Goal: Find contact information: Find contact information

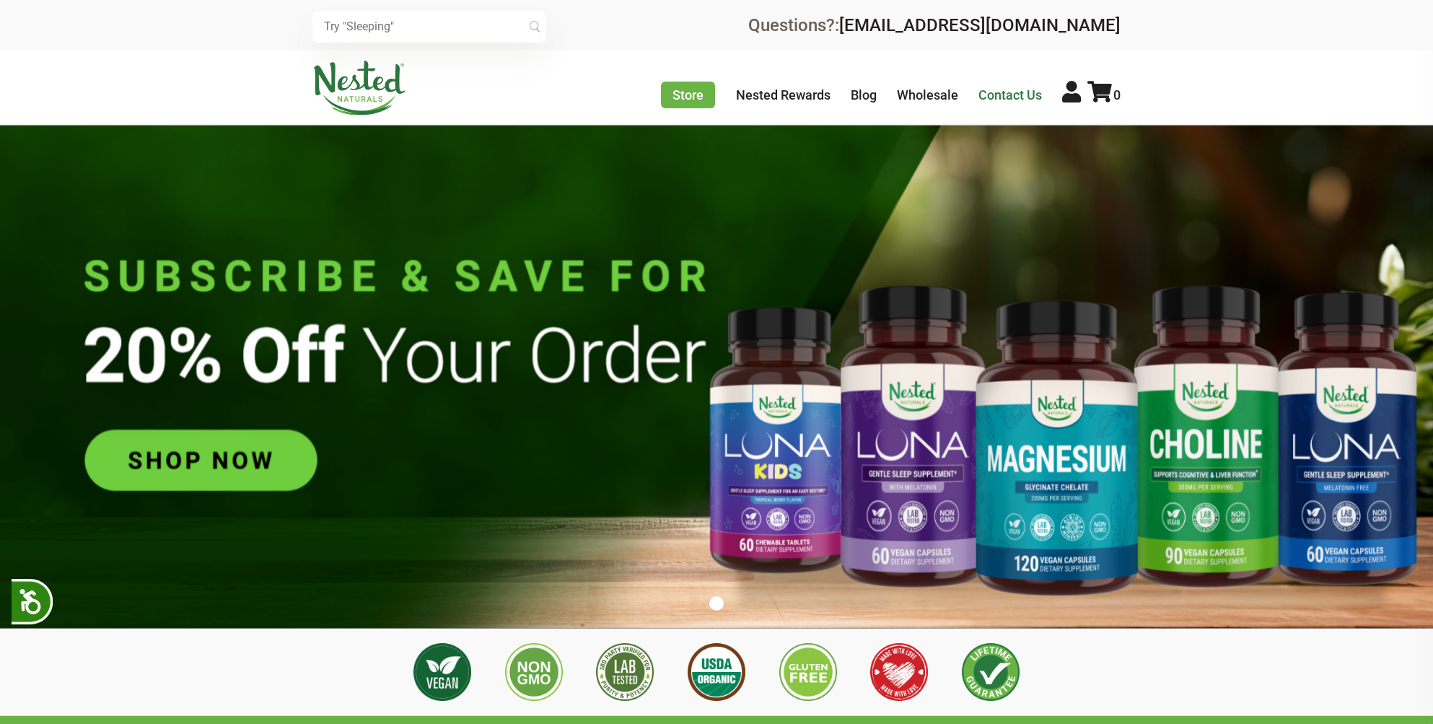
click at [1012, 95] on link "Contact Us" at bounding box center [1009, 94] width 63 height 15
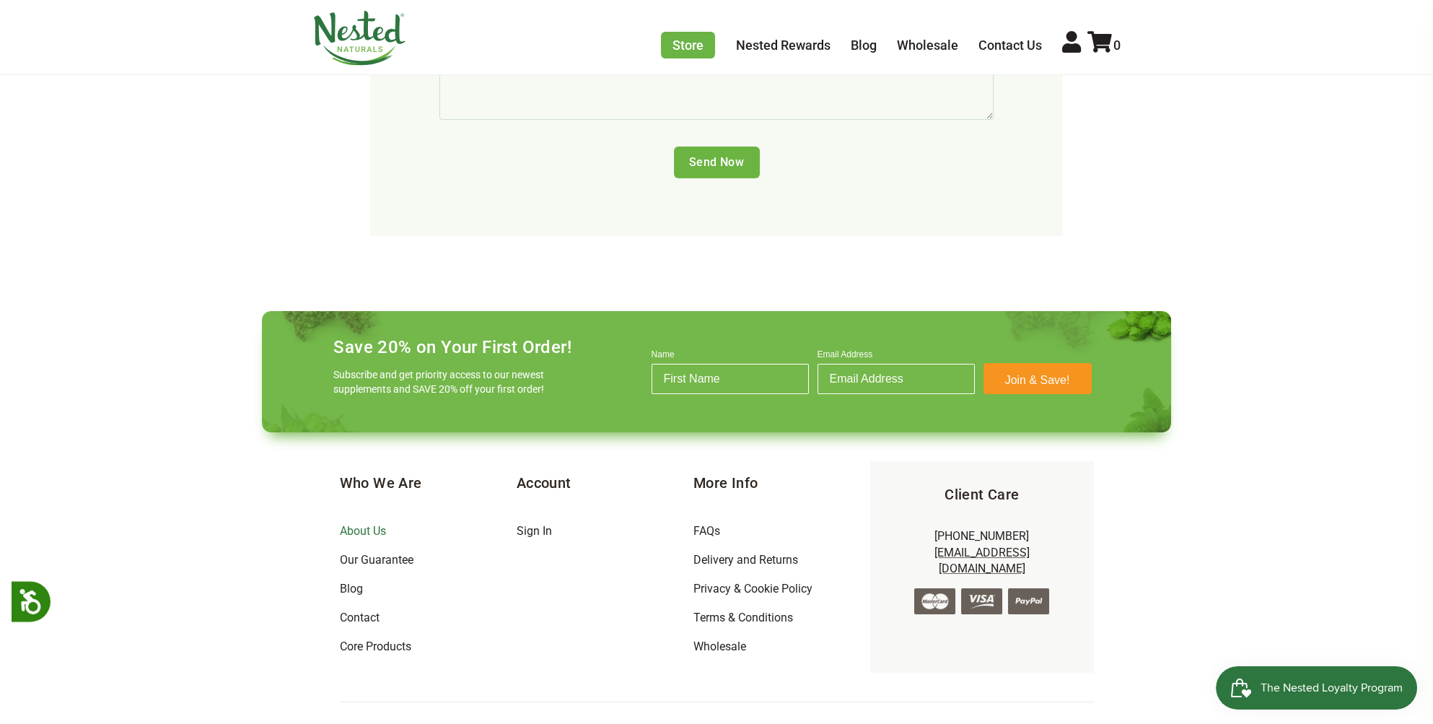
click at [374, 524] on link "About Us" at bounding box center [363, 531] width 46 height 14
